Goal: Find specific page/section: Find specific page/section

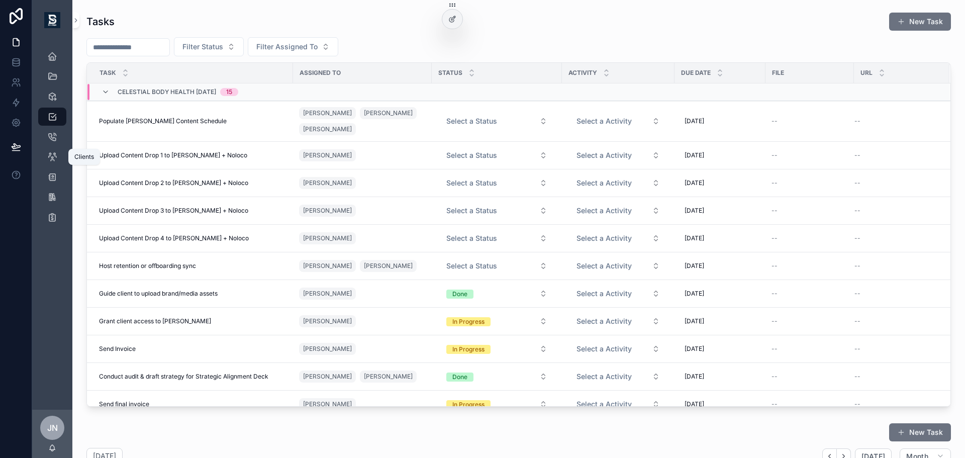
scroll to position [122, 0]
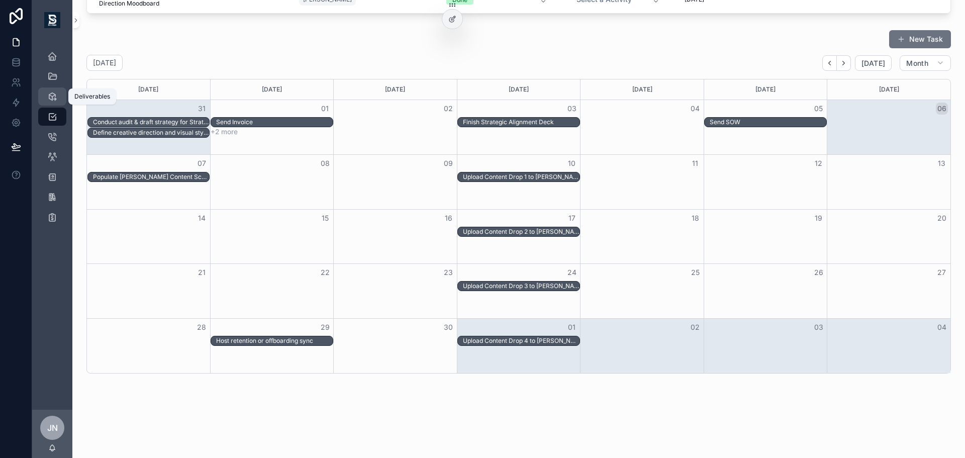
click at [52, 96] on icon "scrollable content" at bounding box center [52, 96] width 10 height 10
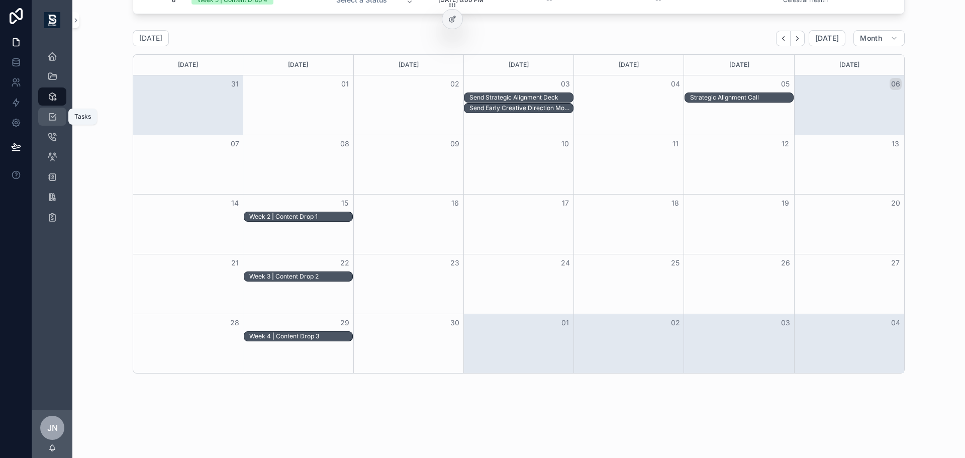
click at [51, 121] on icon "scrollable content" at bounding box center [52, 117] width 10 height 10
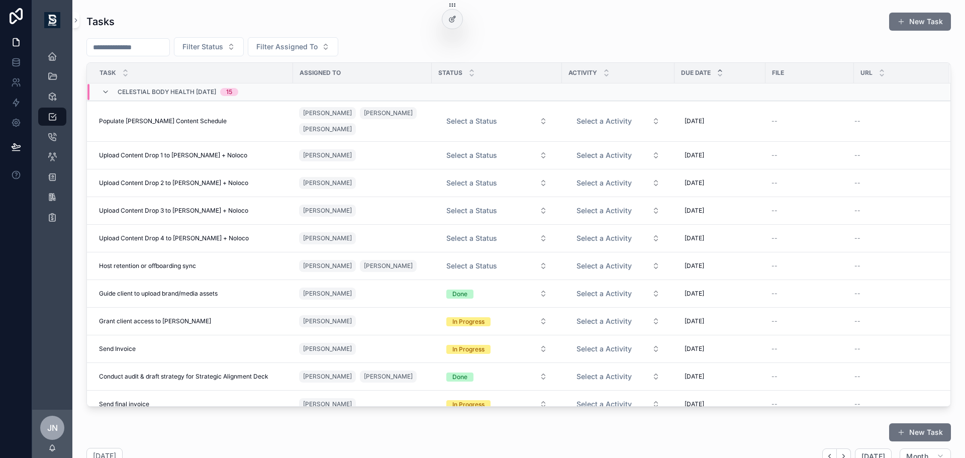
click at [721, 70] on icon "scrollable content" at bounding box center [720, 71] width 4 height 2
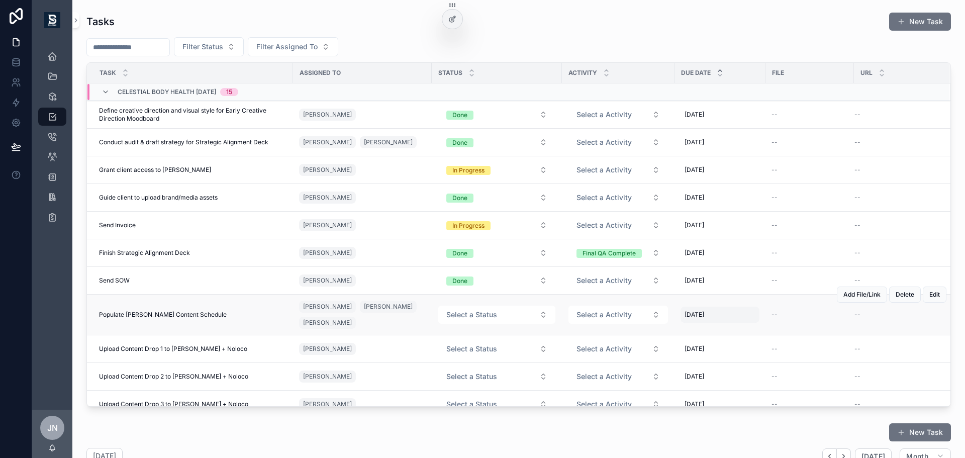
scroll to position [122, 0]
